Goal: Information Seeking & Learning: Learn about a topic

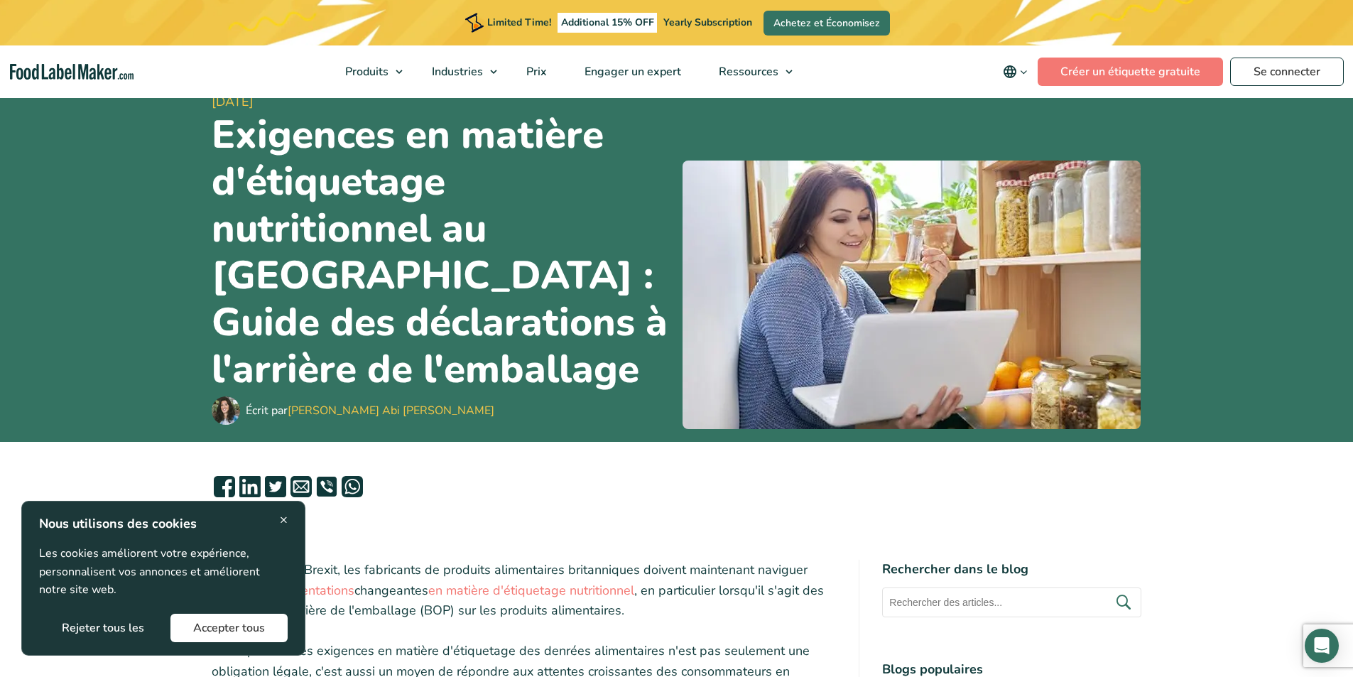
scroll to position [76, 0]
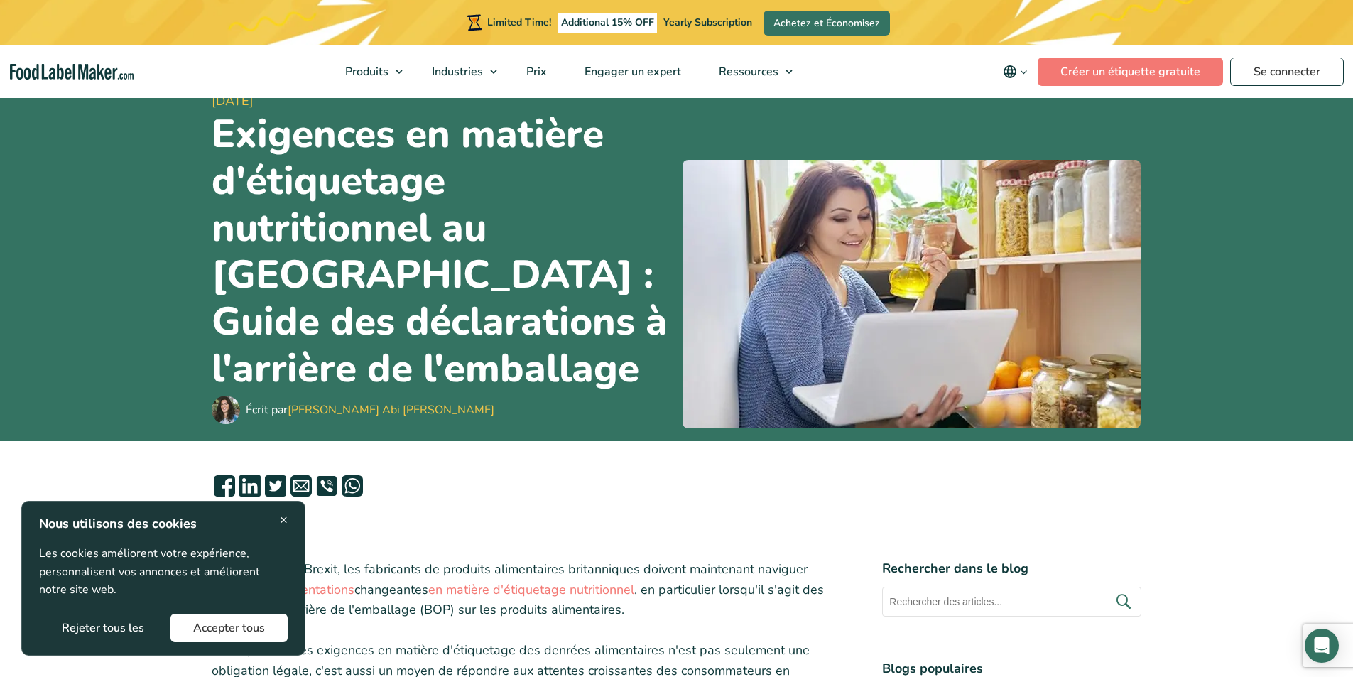
click at [283, 517] on span "×" at bounding box center [284, 519] width 8 height 19
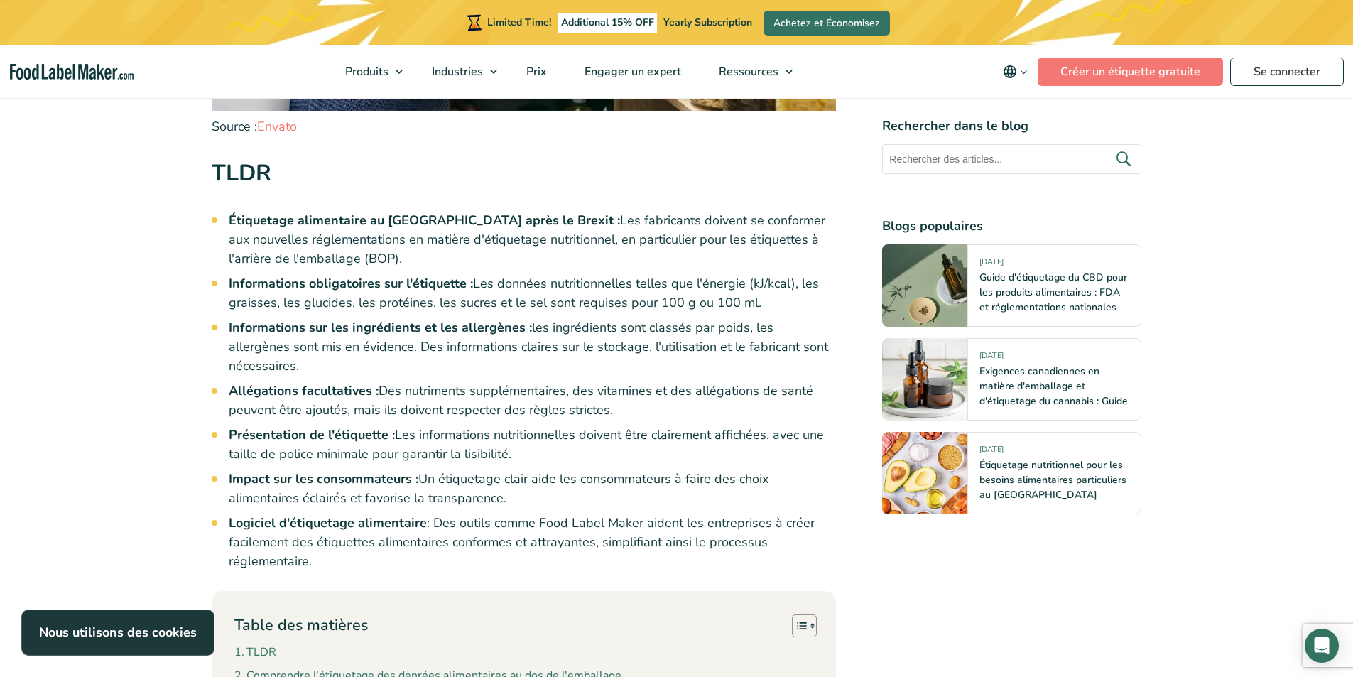
scroll to position [1267, 0]
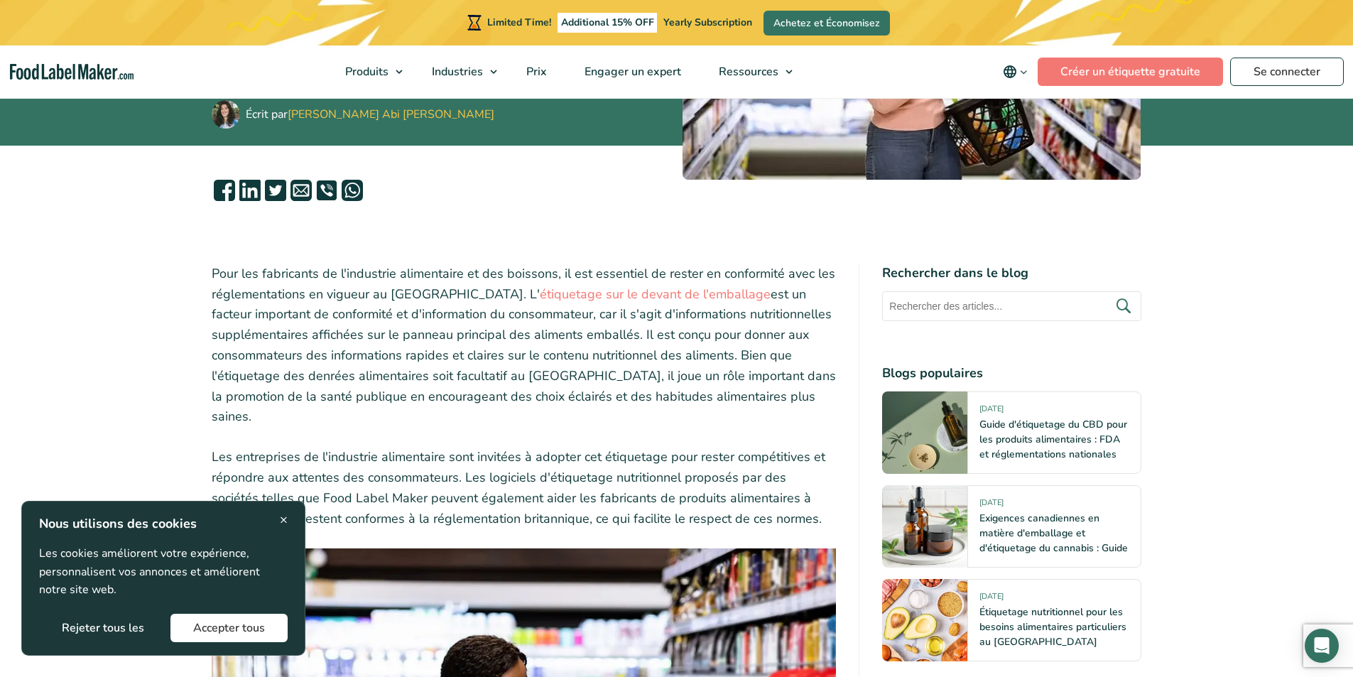
scroll to position [325, 0]
click at [132, 626] on button "Rejeter tous les" at bounding box center [103, 628] width 128 height 28
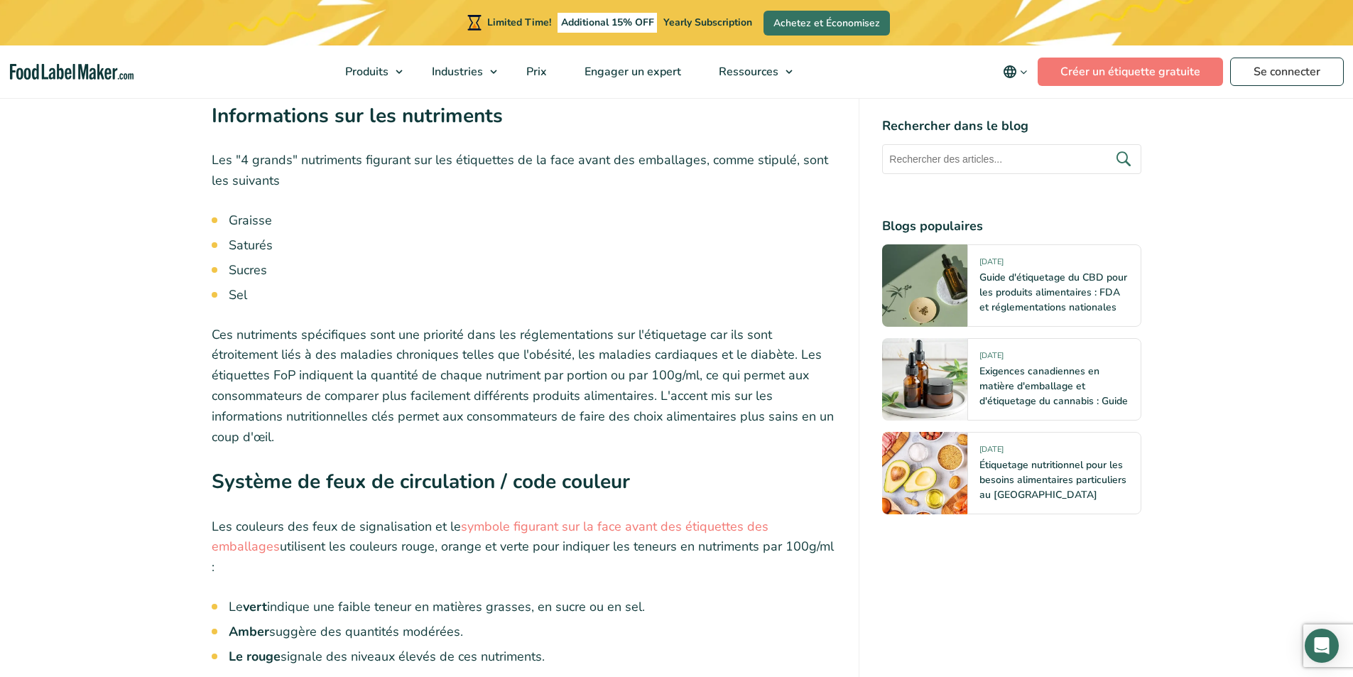
scroll to position [3839, 0]
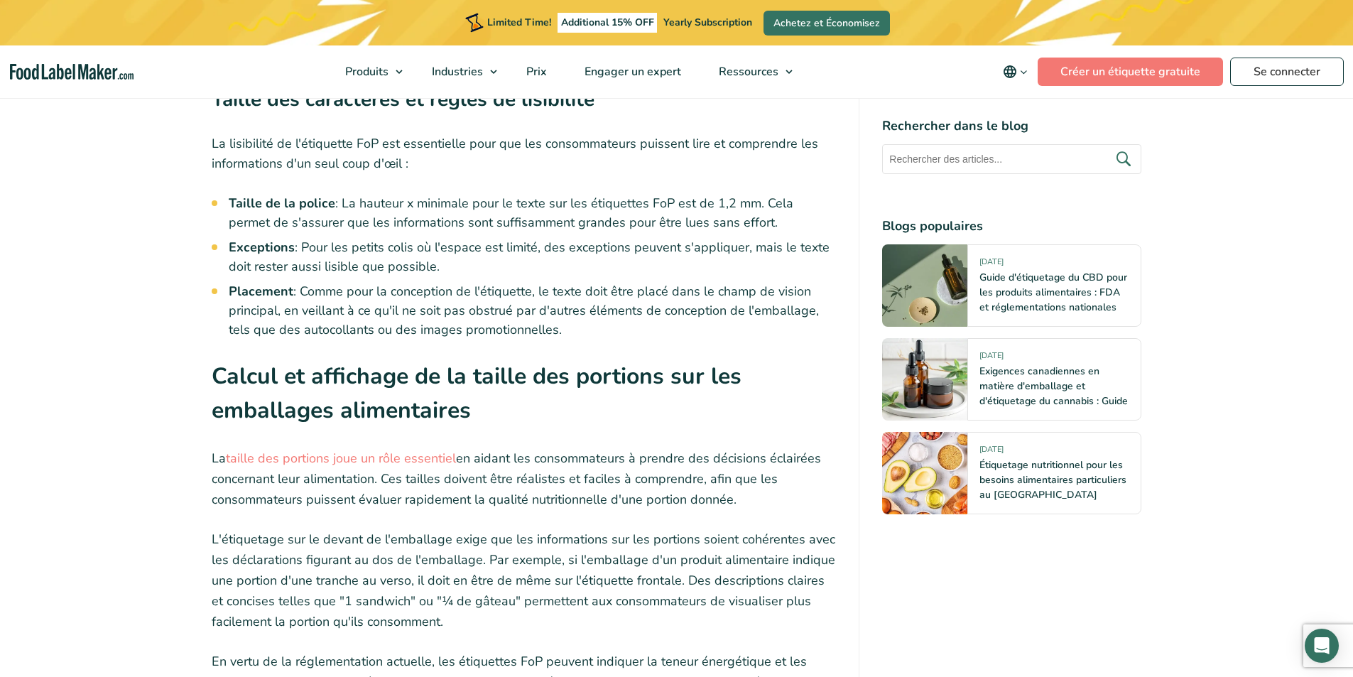
scroll to position [8067, 0]
